Goal: Task Accomplishment & Management: Manage account settings

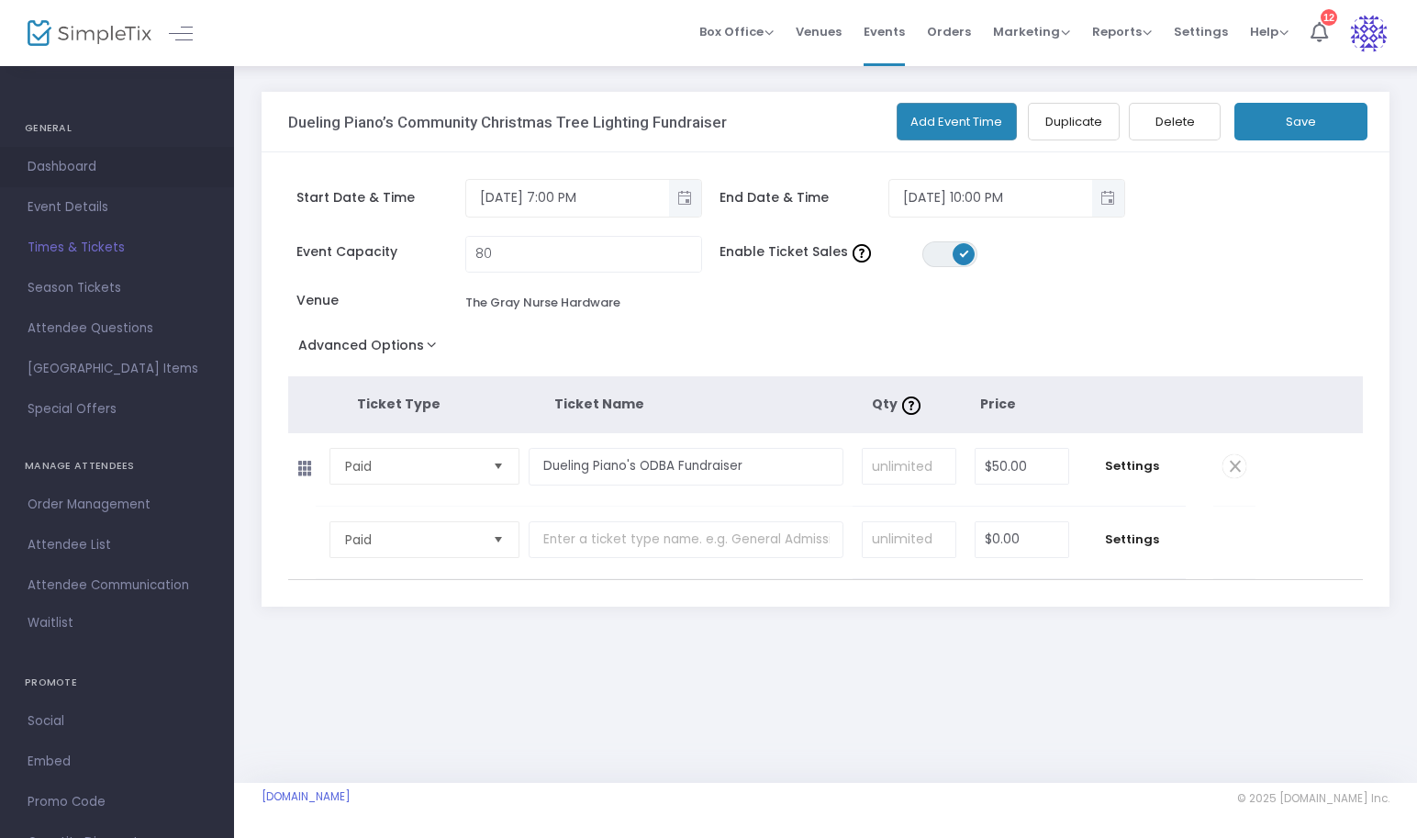
click at [102, 168] on span "Dashboard" at bounding box center [117, 167] width 179 height 24
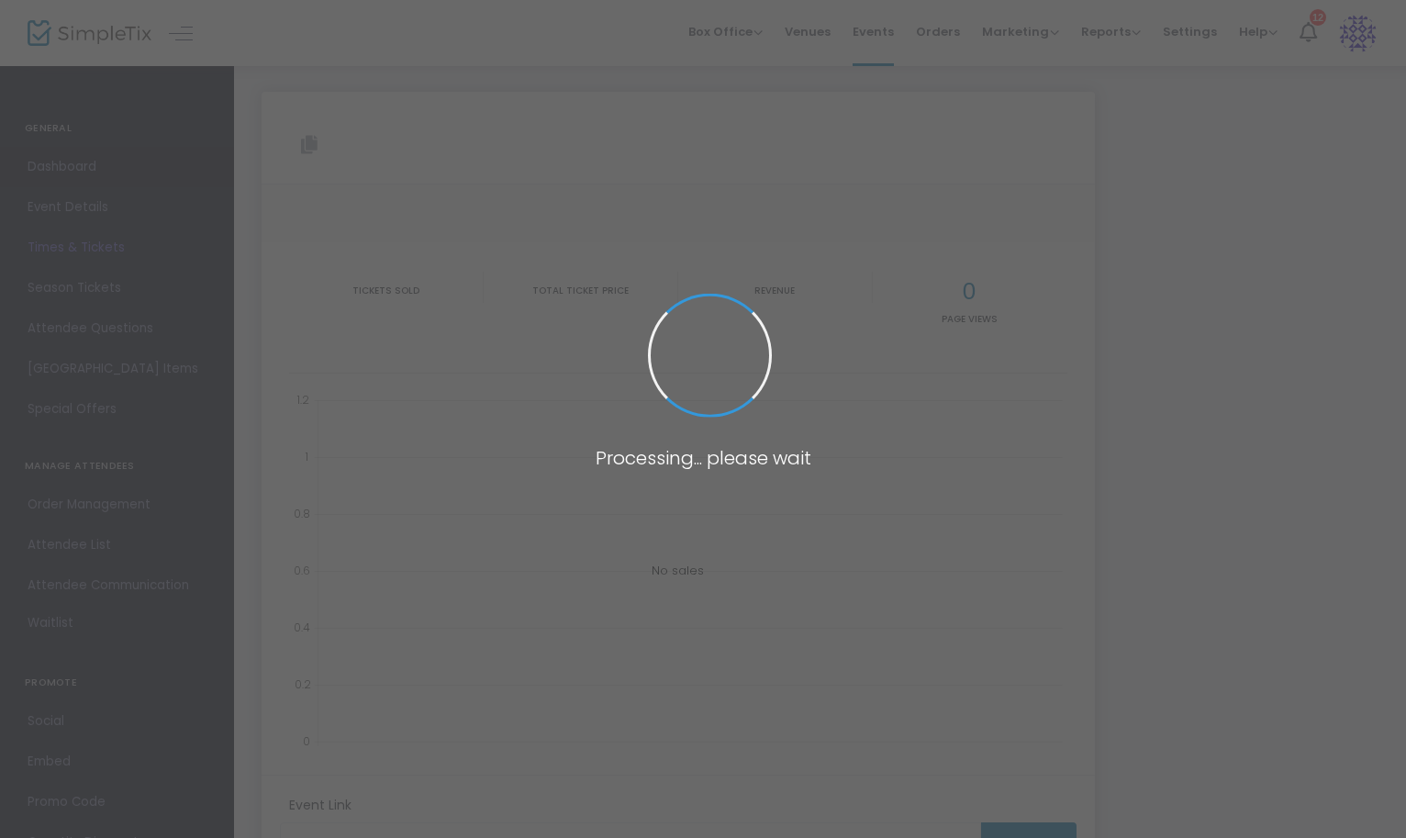
type input "[URL][DOMAIN_NAME]"
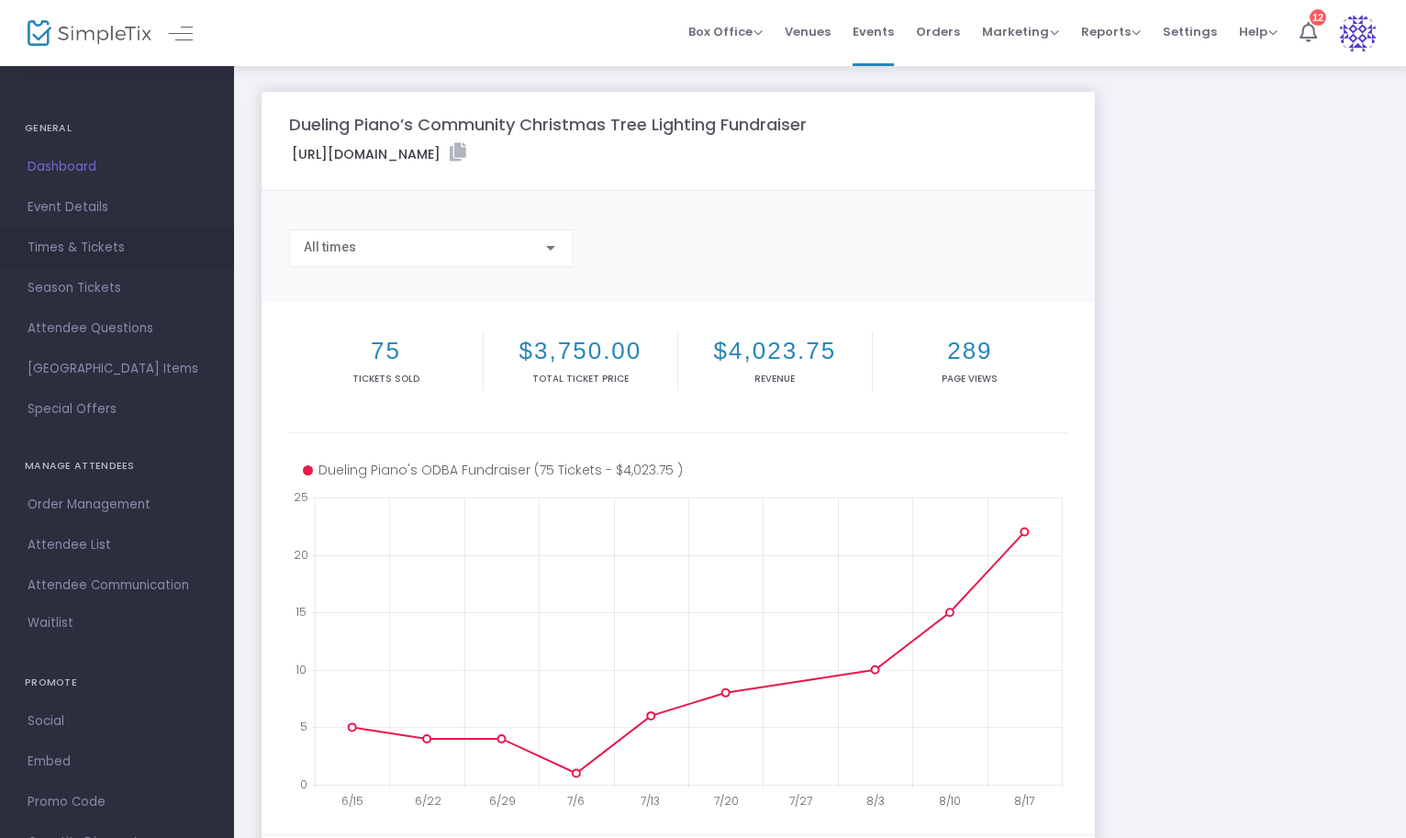
click at [86, 245] on span "Times & Tickets" at bounding box center [117, 248] width 179 height 24
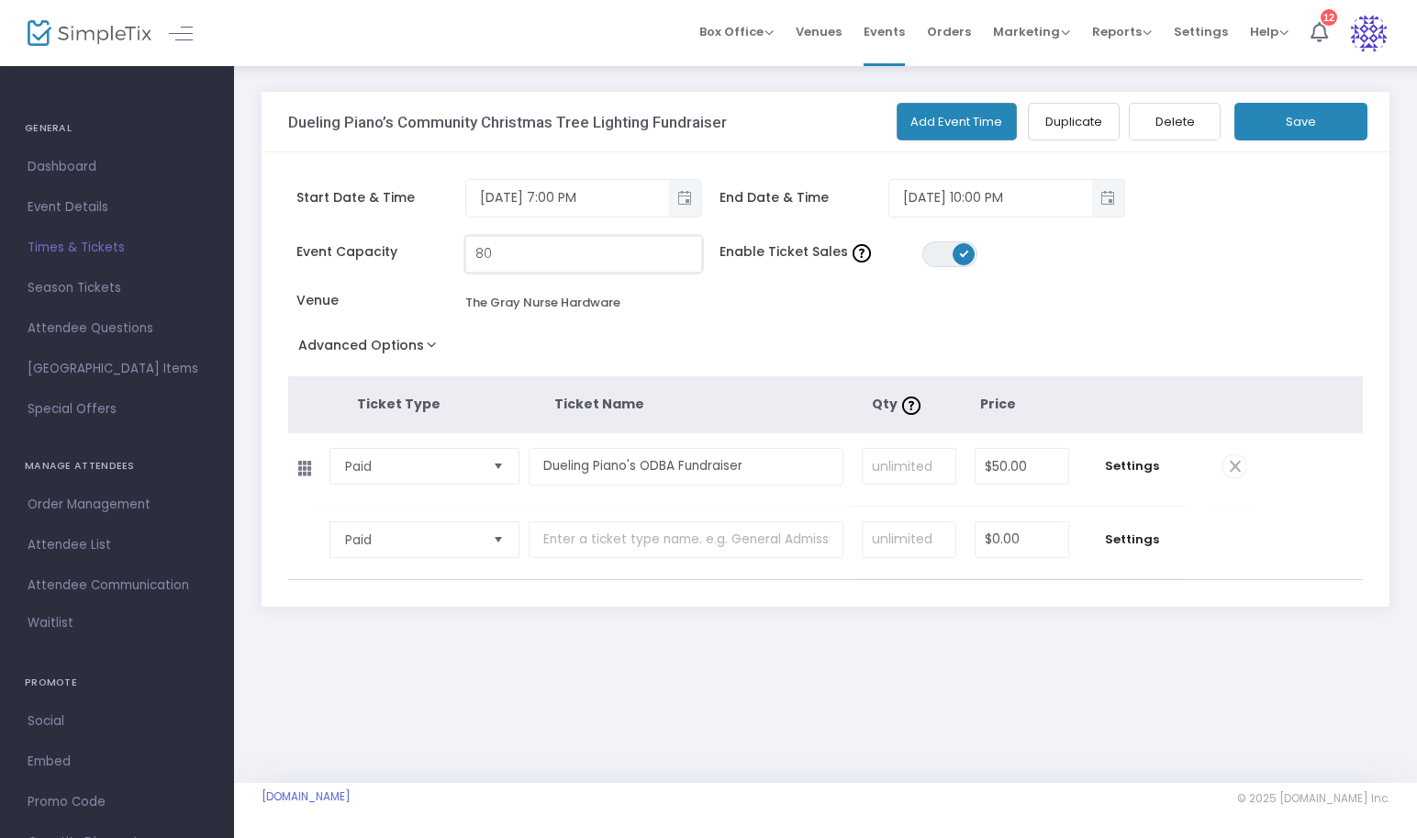
click at [497, 253] on input "80" at bounding box center [583, 254] width 235 height 35
type input "82"
click at [1300, 120] on button "Save" at bounding box center [1301, 122] width 133 height 38
click at [64, 129] on h4 "GENERAL" at bounding box center [117, 128] width 184 height 37
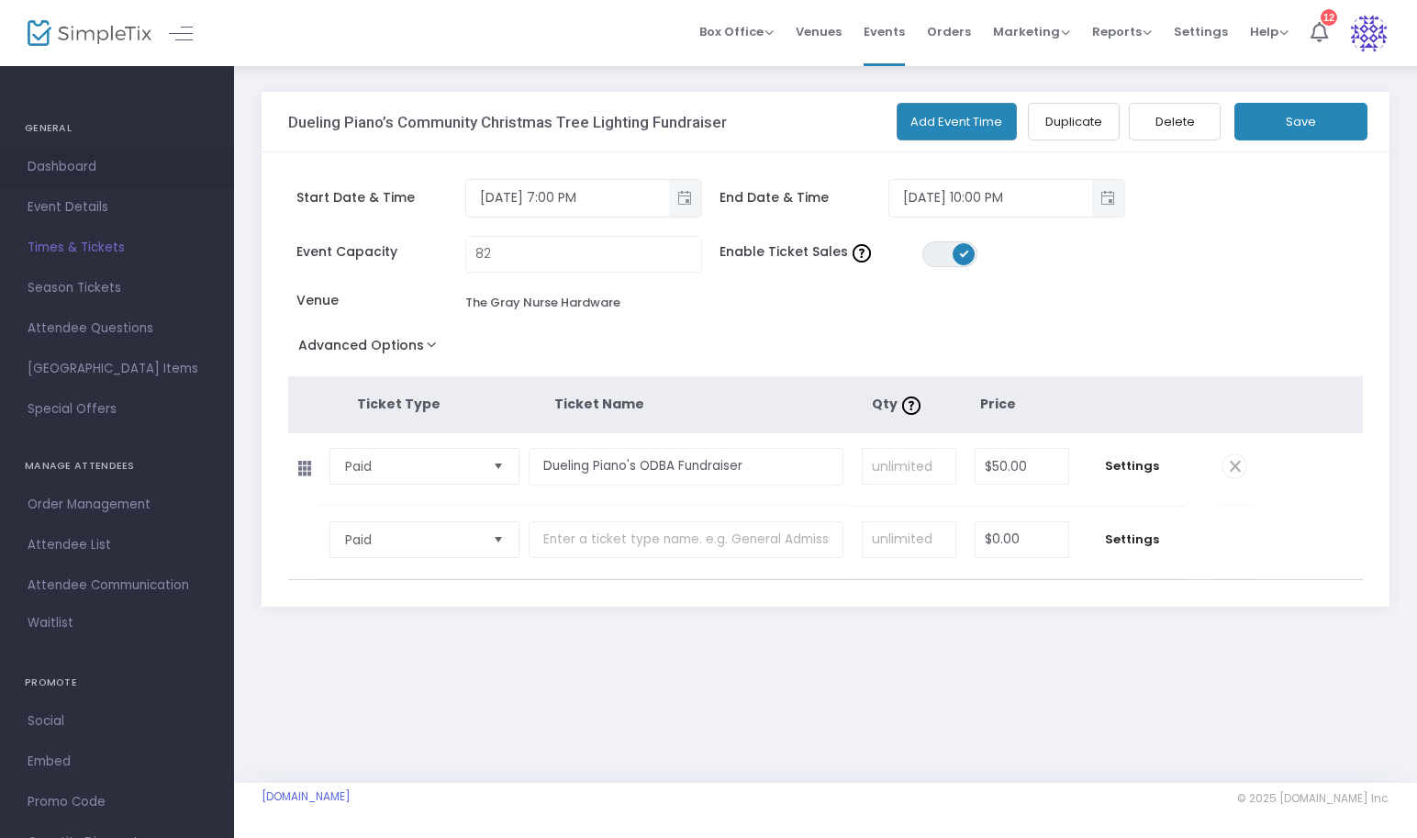
click at [70, 160] on span "Dashboard" at bounding box center [117, 167] width 179 height 24
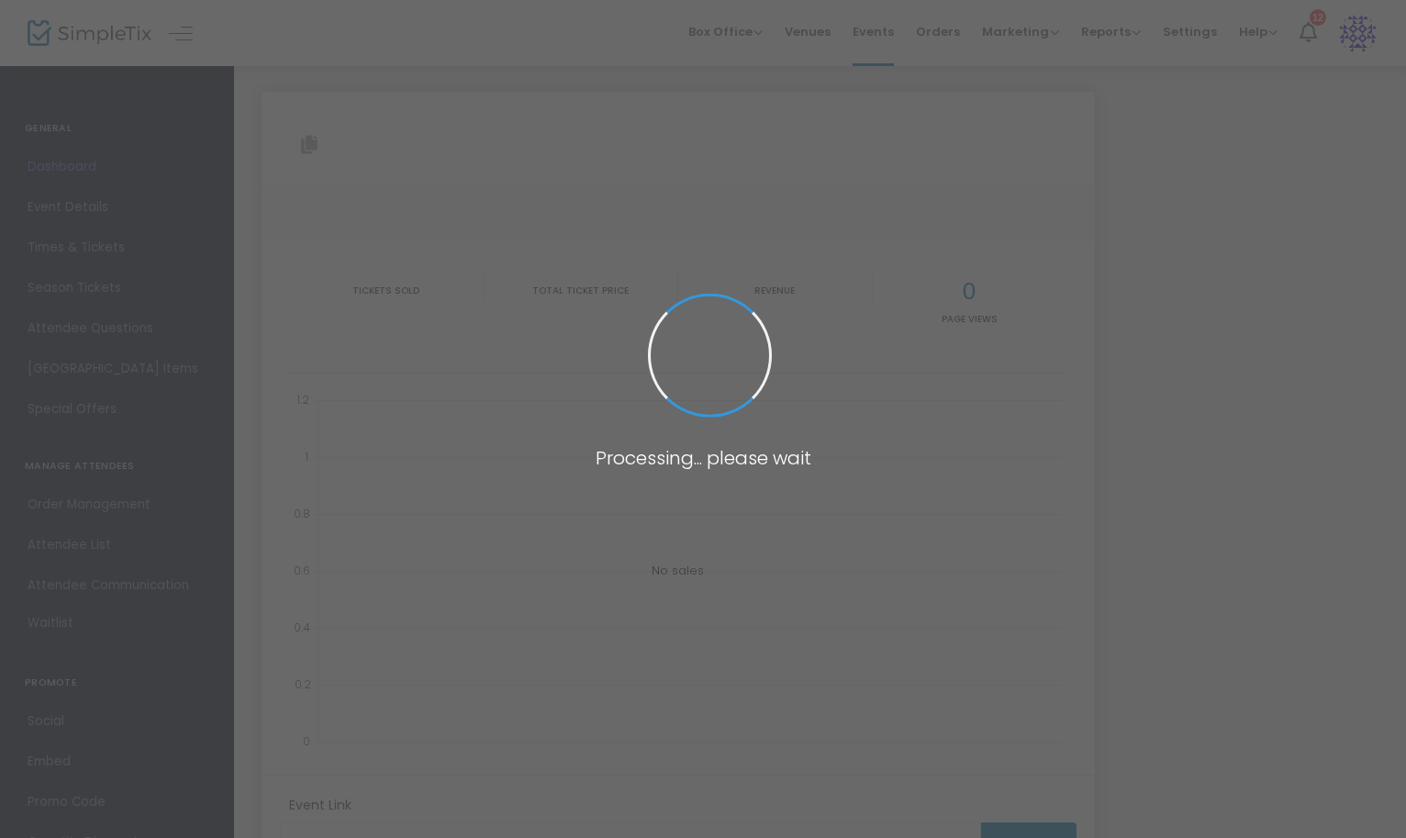
type input "[URL][DOMAIN_NAME]"
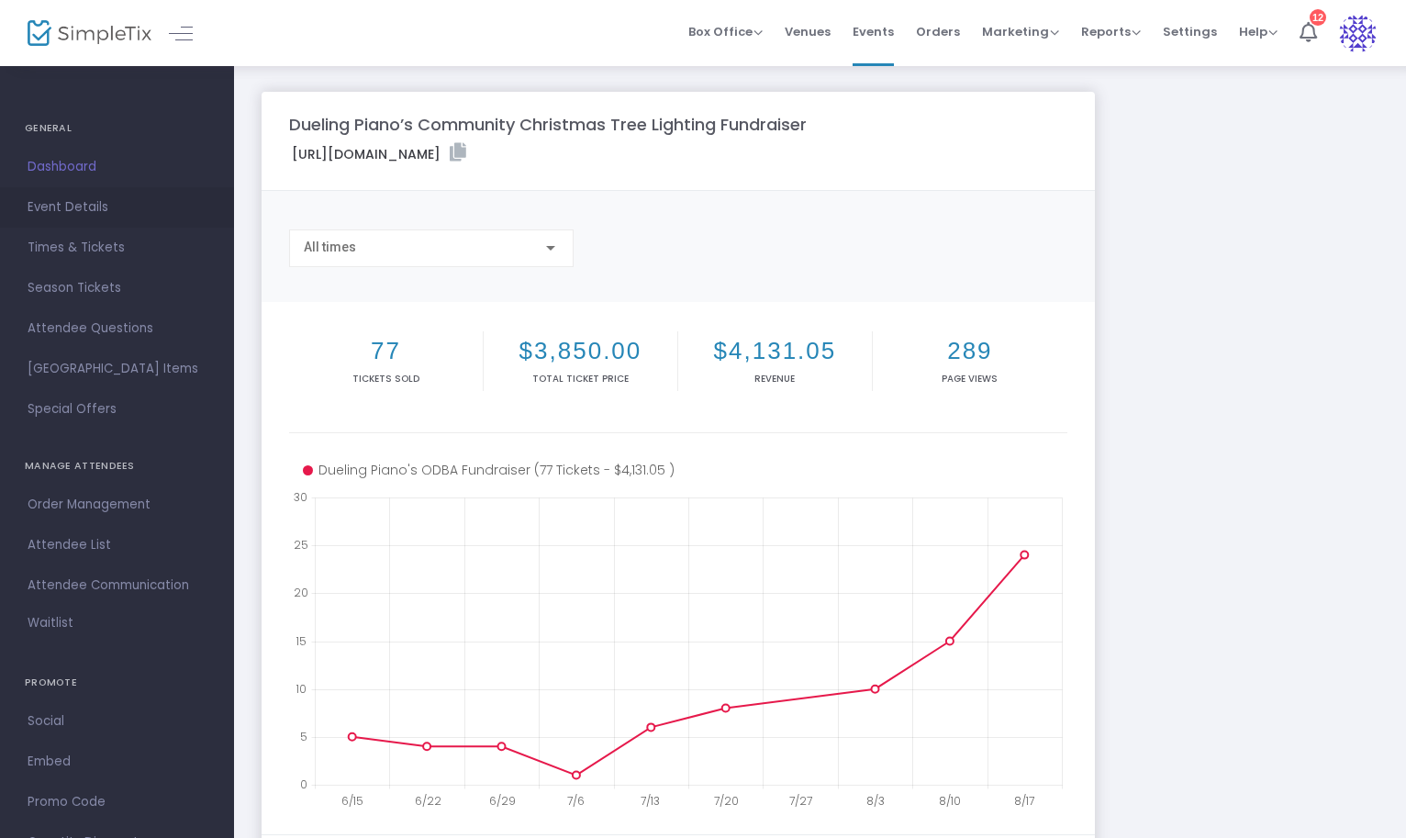
click at [84, 211] on span "Event Details" at bounding box center [117, 208] width 179 height 24
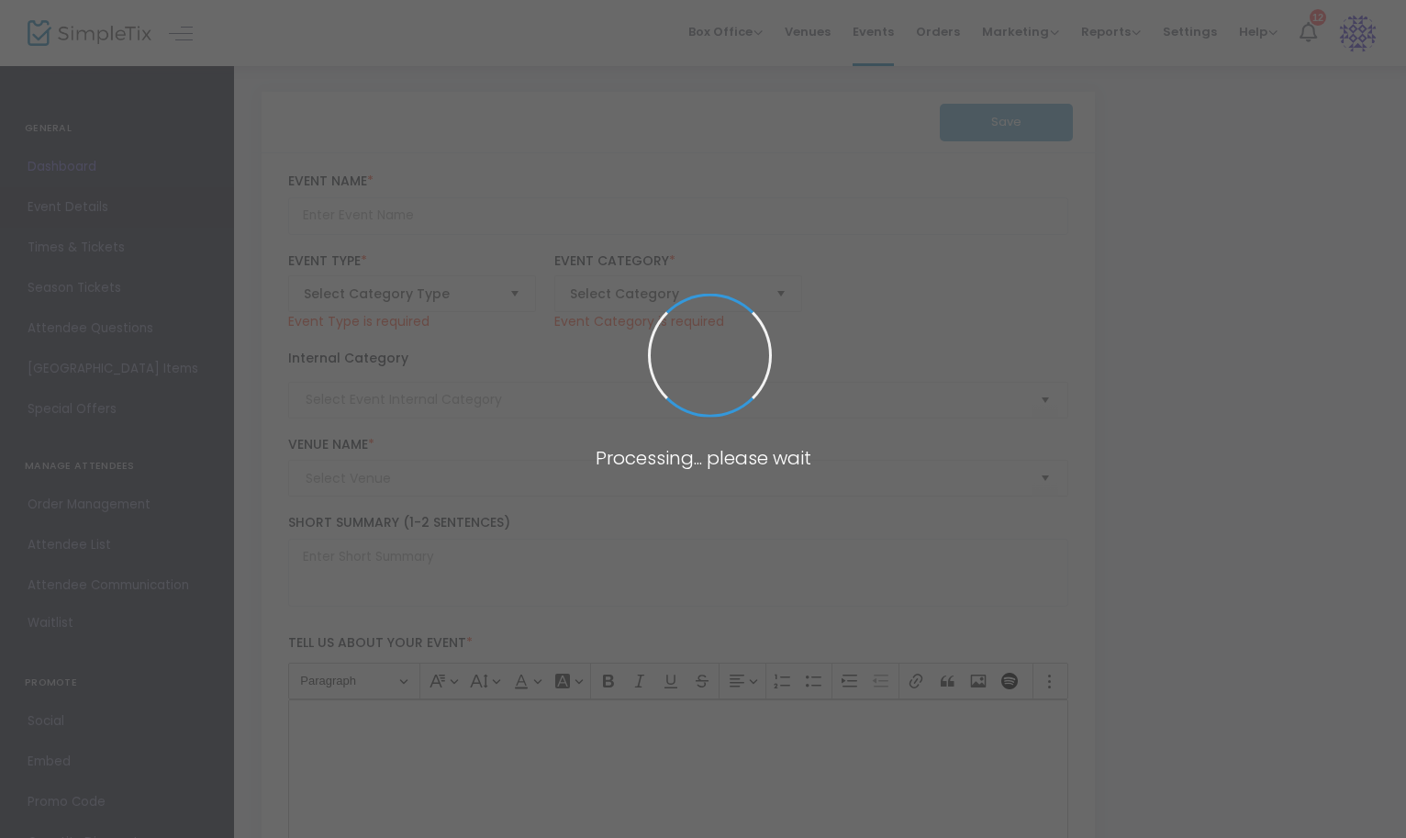
type input "Dueling Piano’s Community Christmas Tree Lighting Fundraiser"
type textarea "Join us for an evening with the [PERSON_NAME] Twins at The [GEOGRAPHIC_DATA]. E…"
checkbox input "true"
type input "Buy Tickets"
type input "The Gray Nurse Hardware"
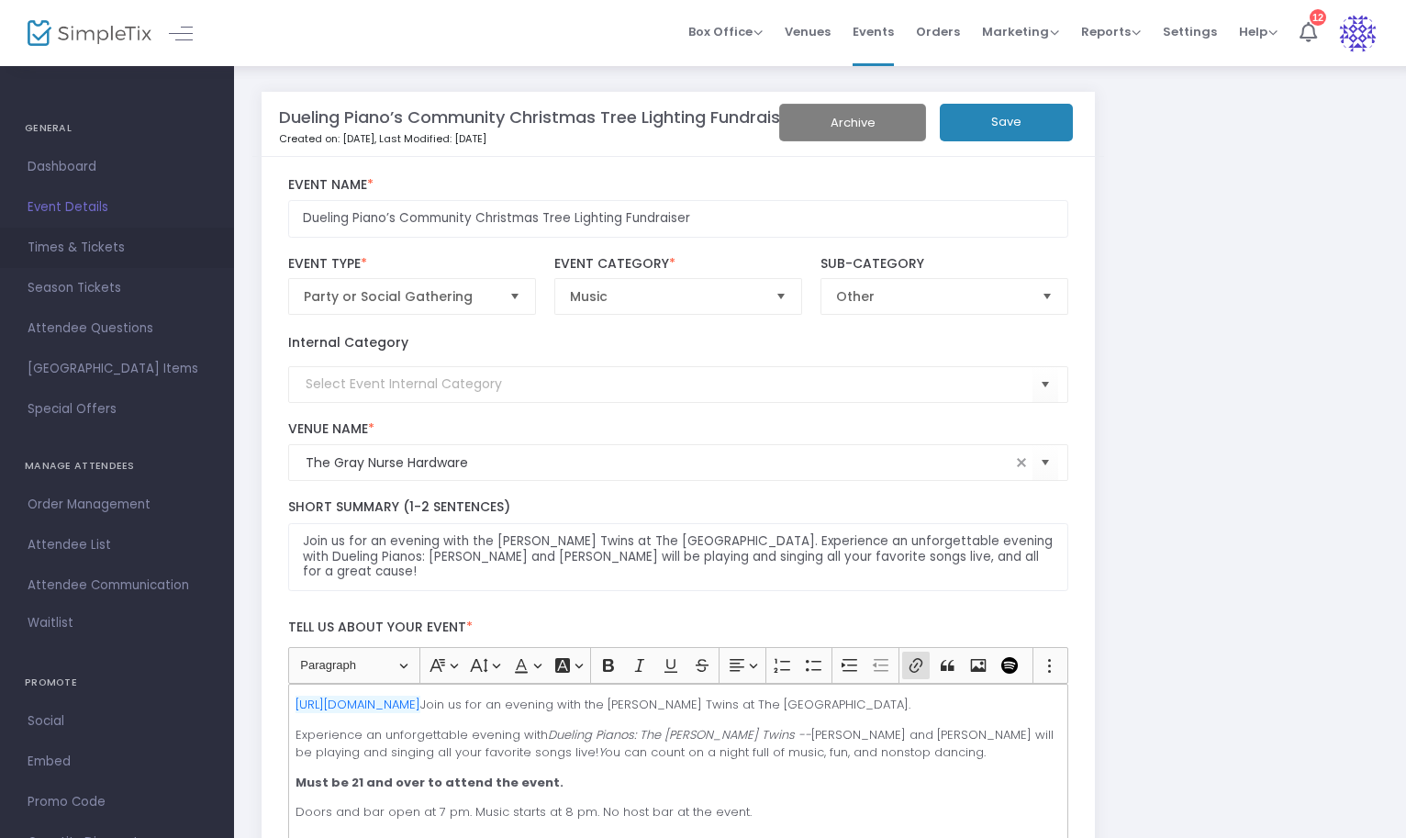
click at [96, 246] on span "Times & Tickets" at bounding box center [117, 248] width 179 height 24
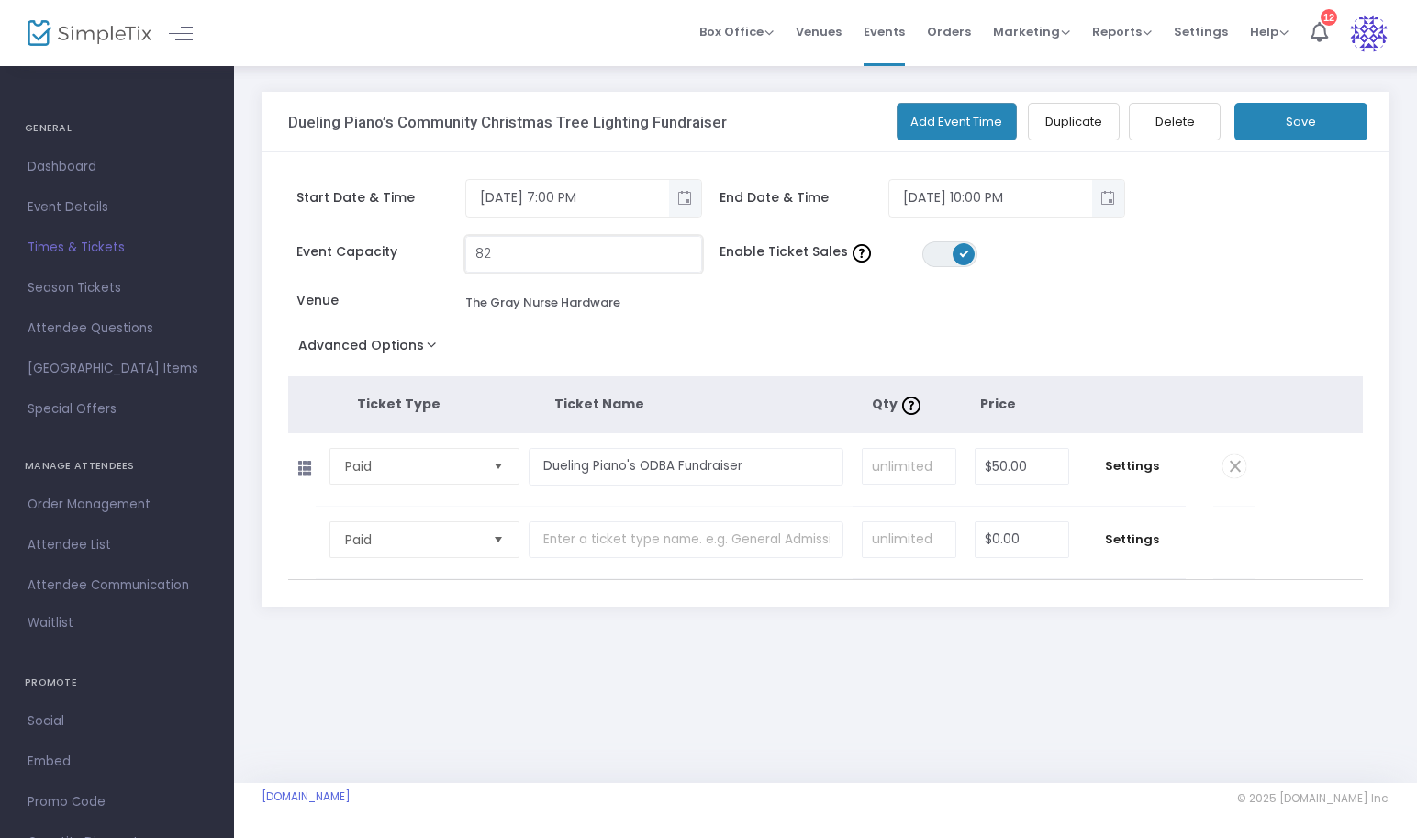
click at [497, 251] on input "82" at bounding box center [583, 254] width 235 height 35
click at [1296, 126] on button "Save" at bounding box center [1301, 122] width 133 height 38
click at [789, 317] on div "Event Capacity 79 Enable Ticket Sales ON OFF Venue The Gray Nurse Hardware" at bounding box center [817, 284] width 1076 height 96
click at [497, 251] on input "79" at bounding box center [583, 254] width 235 height 35
click at [511, 260] on input "79" at bounding box center [583, 254] width 235 height 35
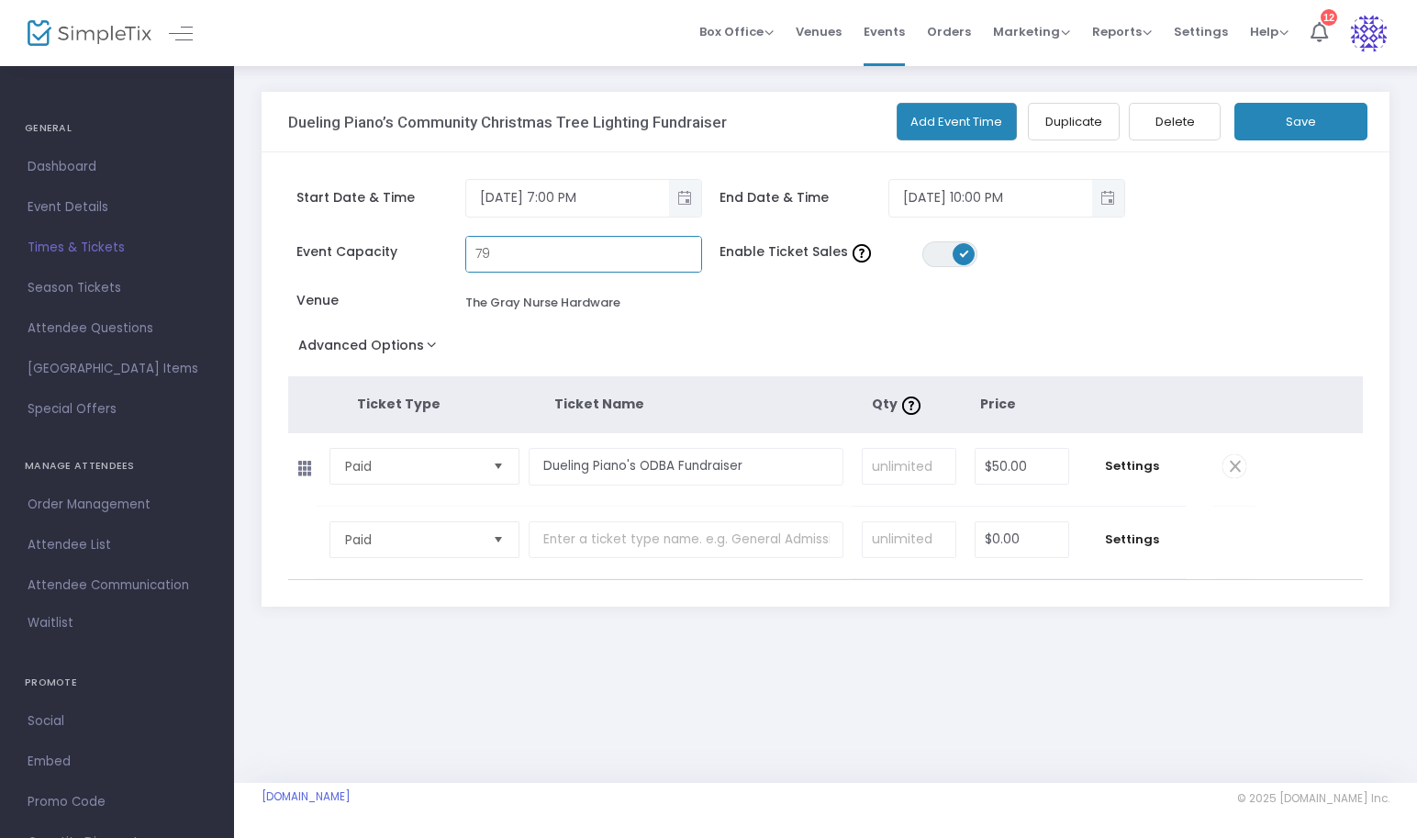
type input "7"
type input "80"
click at [1332, 114] on button "Save" at bounding box center [1301, 122] width 133 height 38
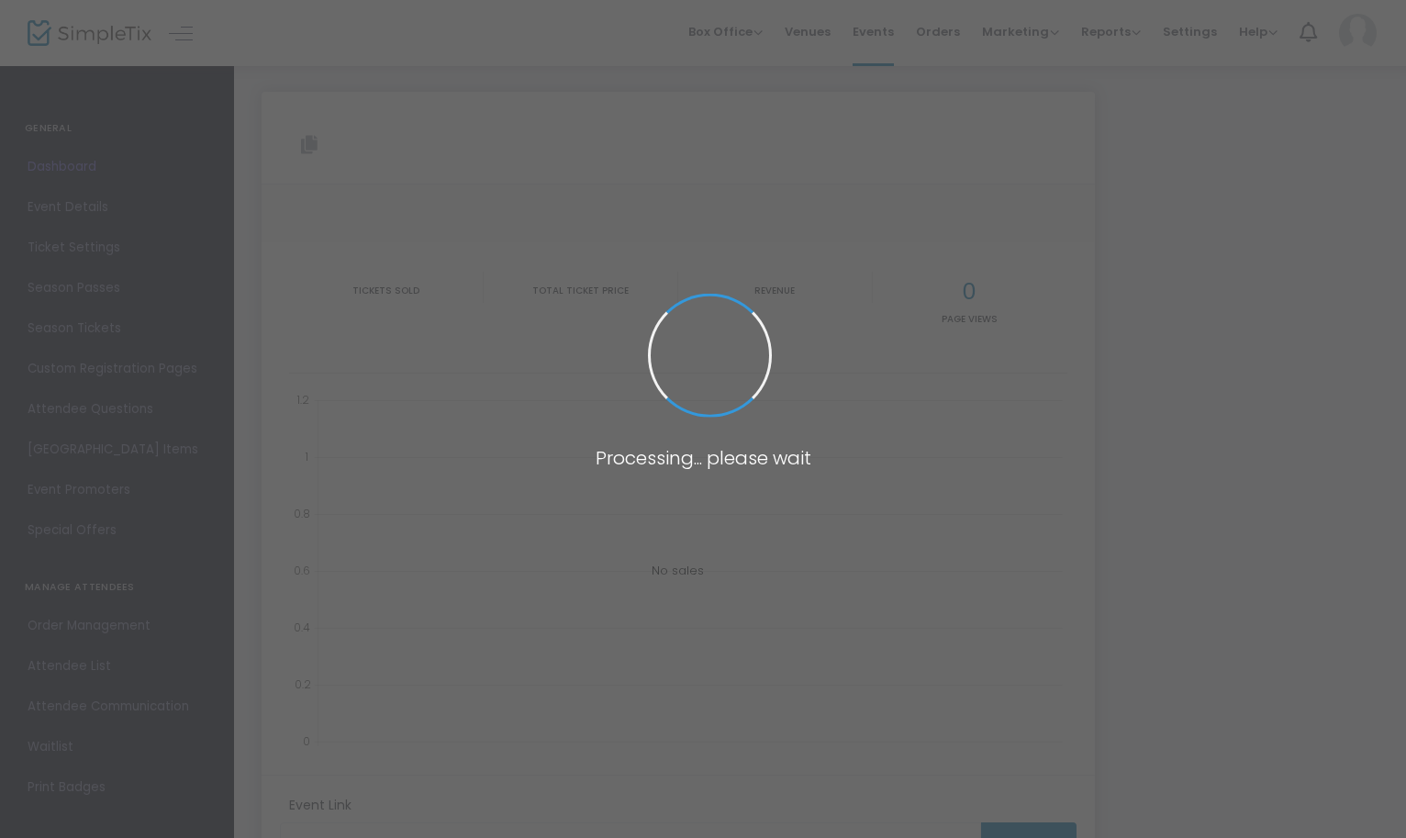
type input "[URL][DOMAIN_NAME]"
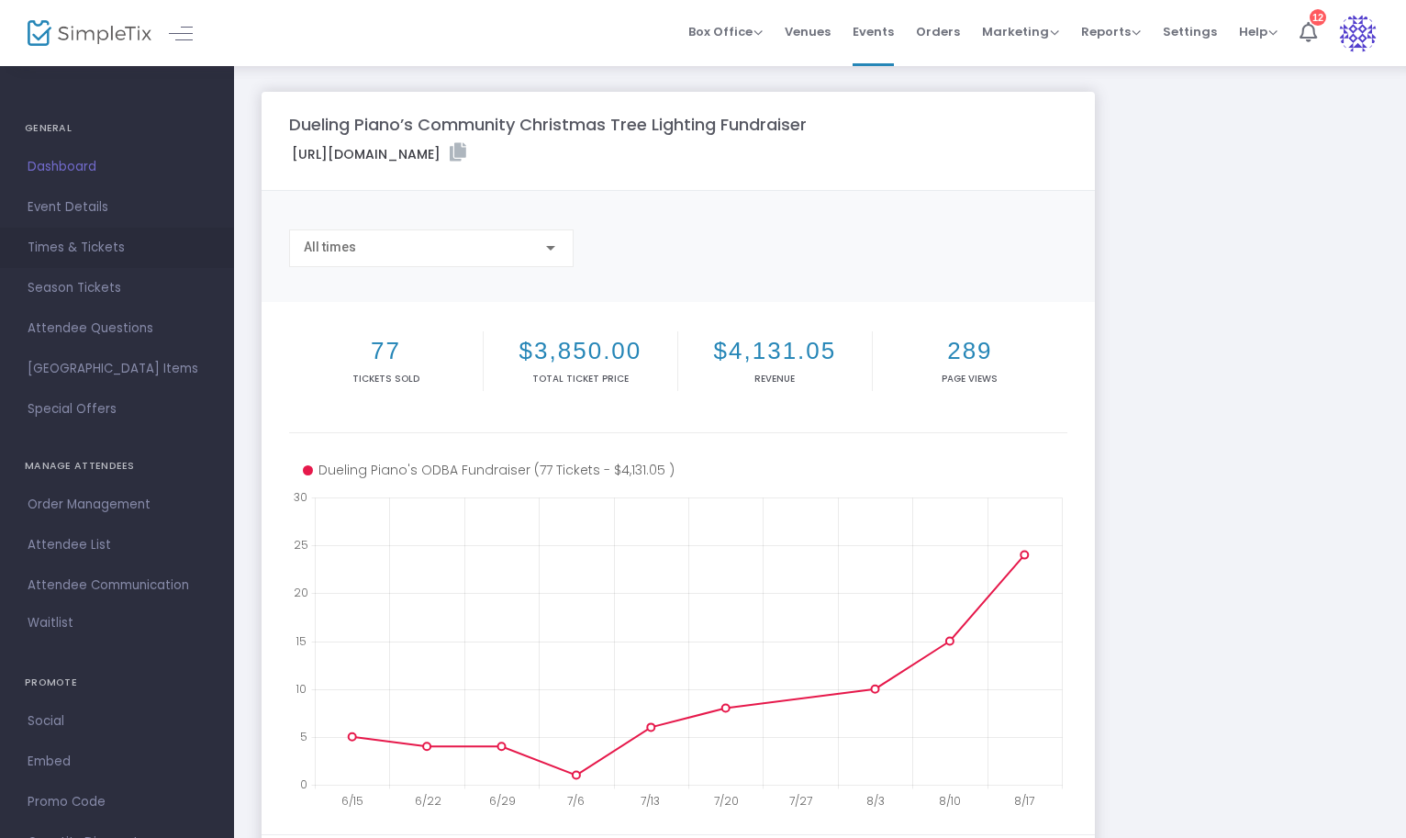
click at [109, 241] on span "Times & Tickets" at bounding box center [117, 248] width 179 height 24
